Goal: Task Accomplishment & Management: Use online tool/utility

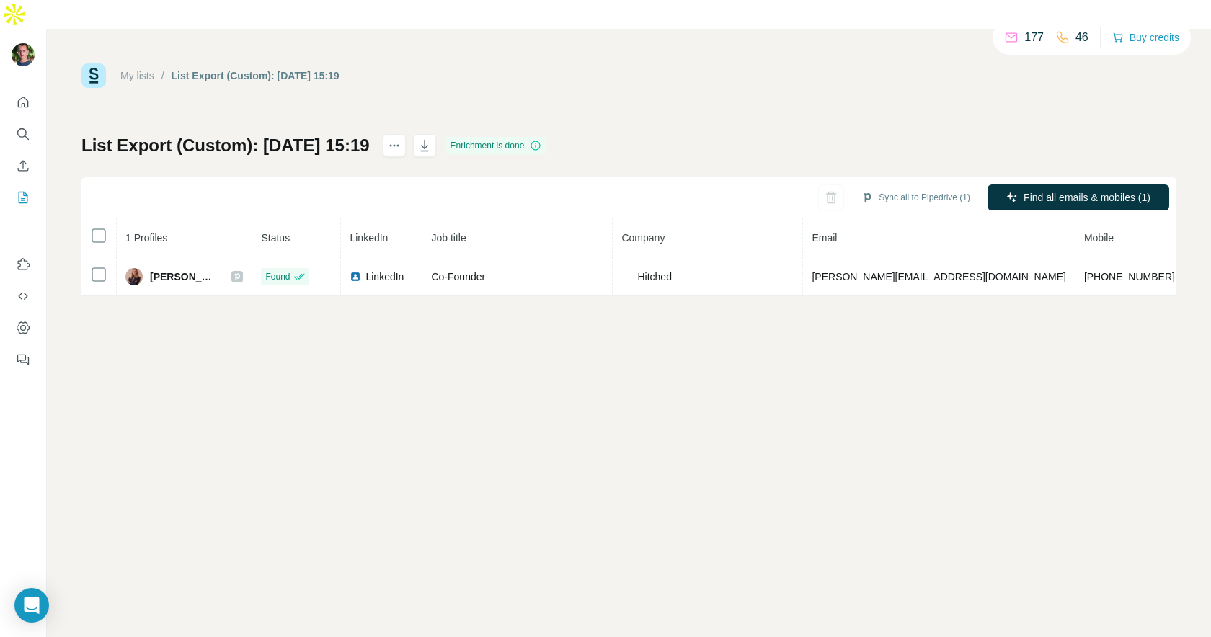
click at [583, 308] on div "My lists / List Export (Custom): [DATE] 15:19 177 46 Buy credits List Export (C…" at bounding box center [629, 347] width 1164 height 637
click at [907, 187] on button "Sync all to Pipedrive (1)" at bounding box center [915, 198] width 129 height 22
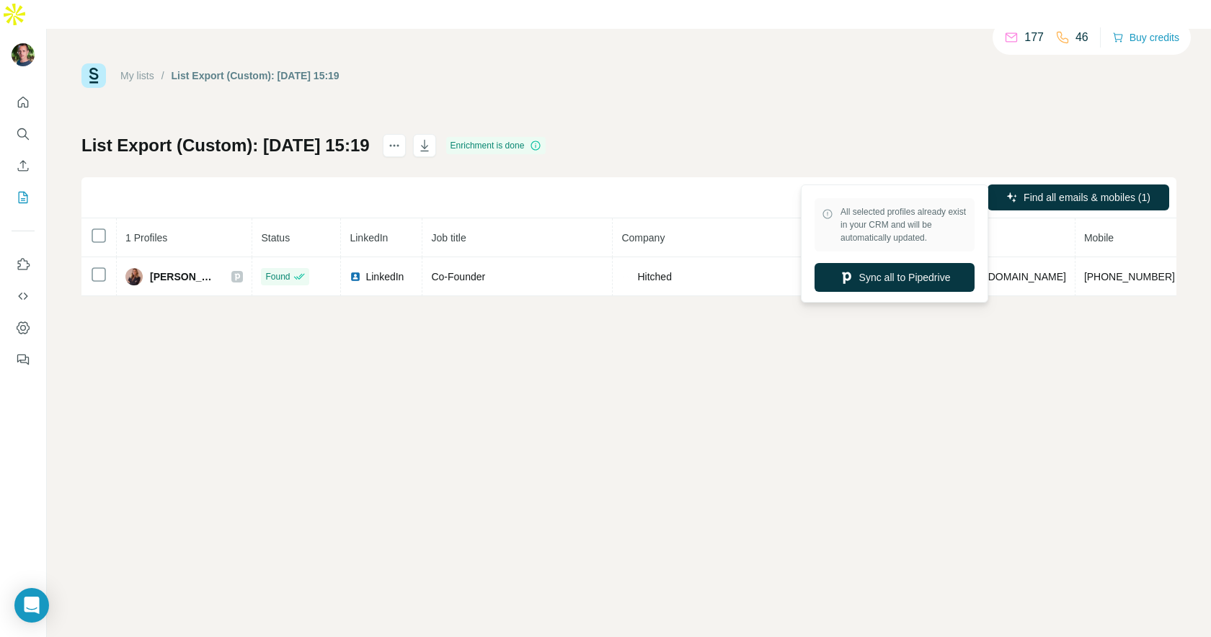
click at [698, 295] on div "My lists / List Export (Custom): [DATE] 15:19 177 46 Buy credits List Export (C…" at bounding box center [629, 347] width 1164 height 637
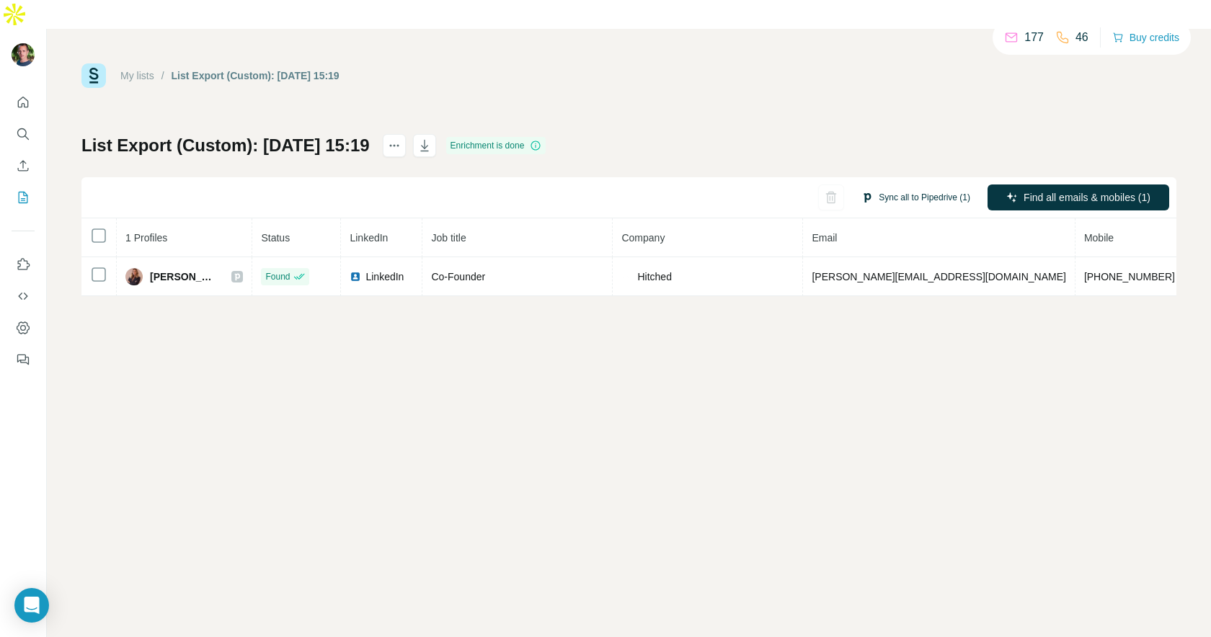
click at [895, 187] on button "Sync all to Pipedrive (1)" at bounding box center [915, 198] width 129 height 22
click at [655, 361] on div "My lists / List Export (Custom): [DATE] 15:19 177 46 Buy credits List Export (C…" at bounding box center [629, 347] width 1164 height 637
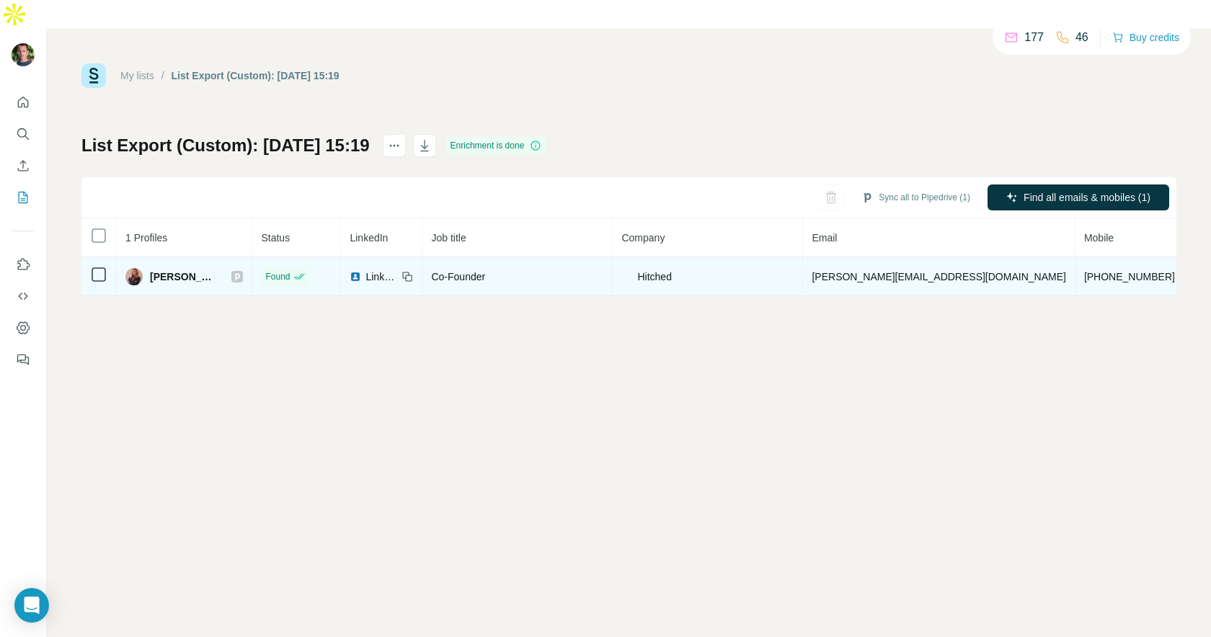
click at [107, 257] on td at bounding box center [98, 276] width 35 height 39
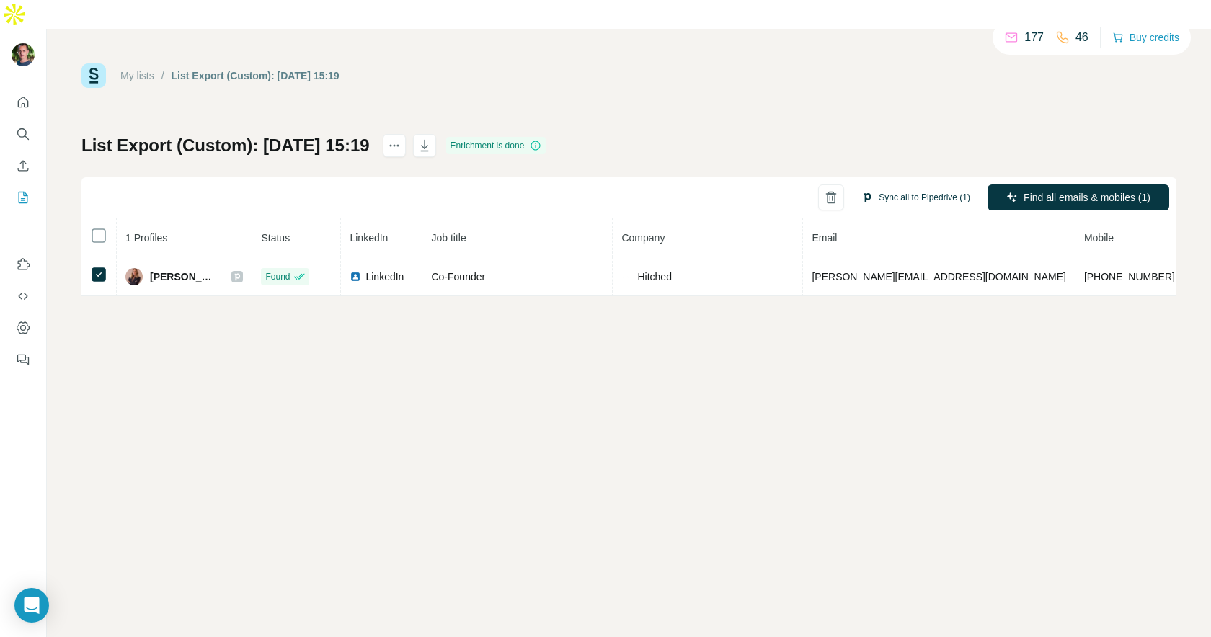
click at [893, 187] on button "Sync all to Pipedrive (1)" at bounding box center [915, 198] width 129 height 22
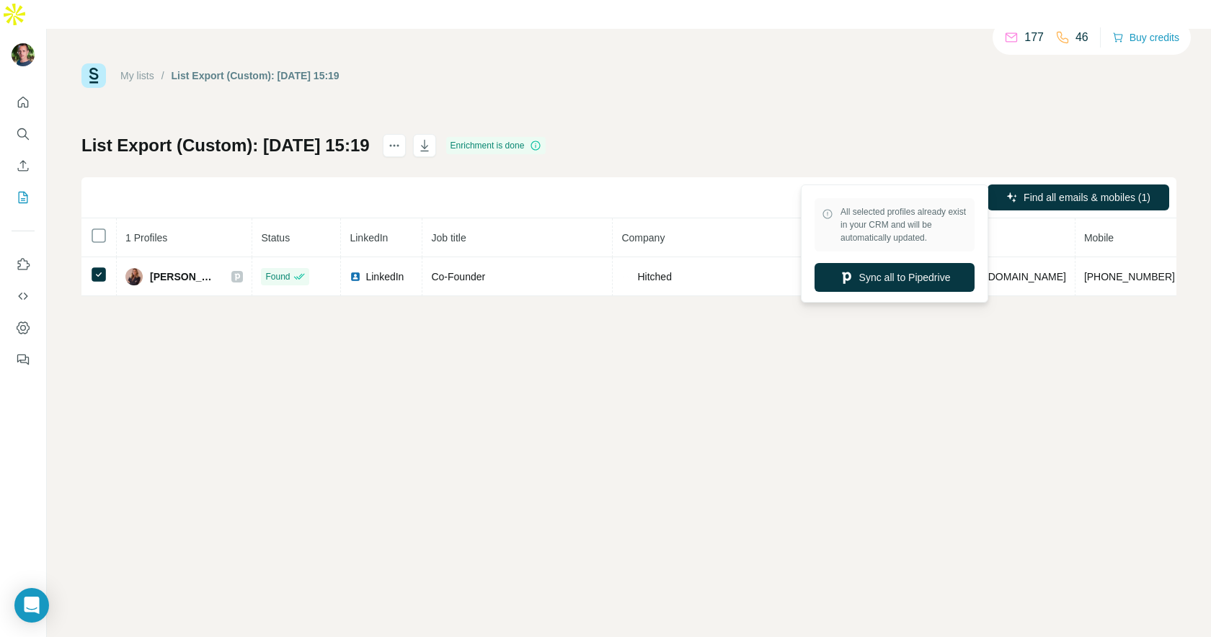
click at [724, 356] on div "My lists / List Export (Custom): [DATE] 15:19 177 46 Buy credits List Export (C…" at bounding box center [629, 347] width 1164 height 637
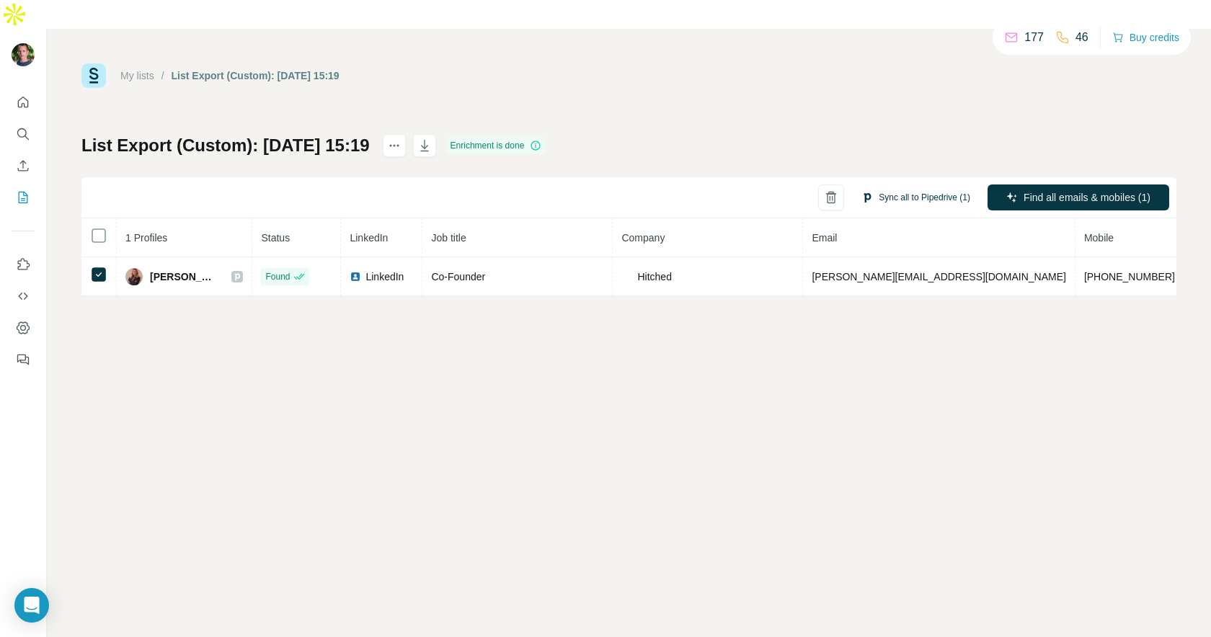
click at [920, 187] on button "Sync all to Pipedrive (1)" at bounding box center [915, 198] width 129 height 22
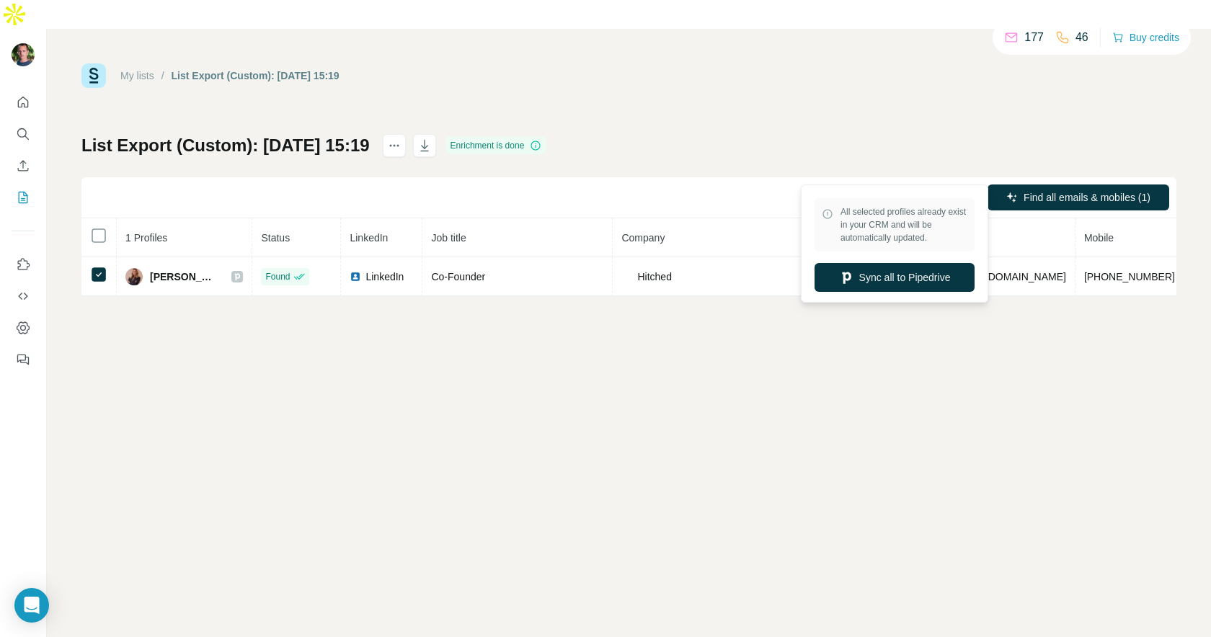
click at [740, 366] on div "My lists / List Export (Custom): [DATE] 15:19 177 46 Buy credits List Export (C…" at bounding box center [629, 347] width 1164 height 637
